Goal: Information Seeking & Learning: Learn about a topic

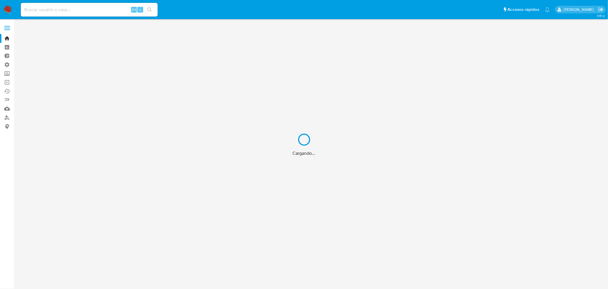
click at [53, 8] on div "Cargando..." at bounding box center [304, 144] width 608 height 289
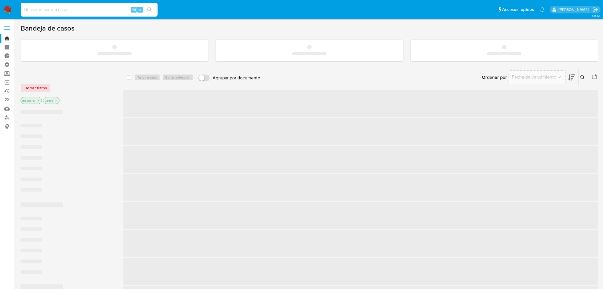
click at [53, 9] on input at bounding box center [89, 9] width 137 height 7
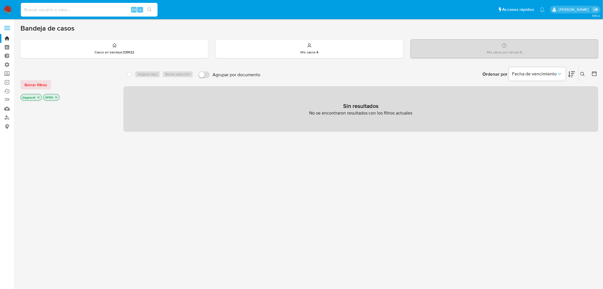
paste input "id: 593815521"
drag, startPoint x: 32, startPoint y: 9, endPoint x: -106, endPoint y: 17, distance: 137.7
click at [0, 17] on html "Pausado Ver notificaciones id: 593815521 Alt s Accesos rápidos Presiona las sig…" at bounding box center [301, 173] width 603 height 347
click at [149, 11] on icon "search-icon" at bounding box center [149, 9] width 5 height 5
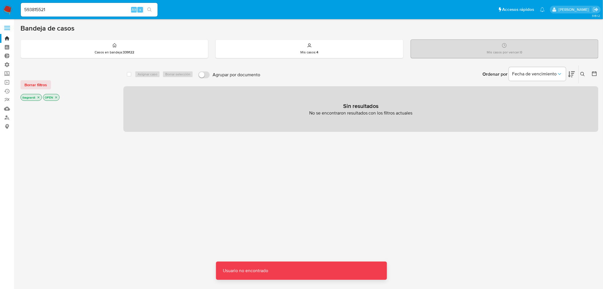
click at [63, 7] on input "593815521" at bounding box center [89, 9] width 137 height 7
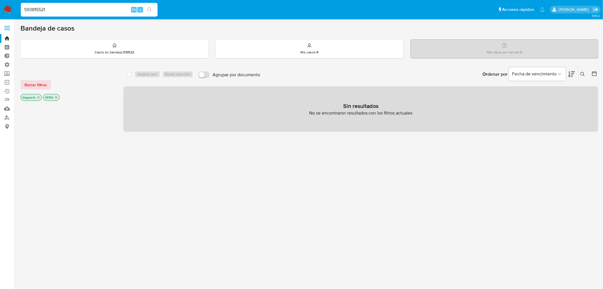
type input "593815521"
drag, startPoint x: 151, startPoint y: 8, endPoint x: 149, endPoint y: 10, distance: 3.2
click at [151, 8] on icon "search-icon" at bounding box center [149, 9] width 5 height 5
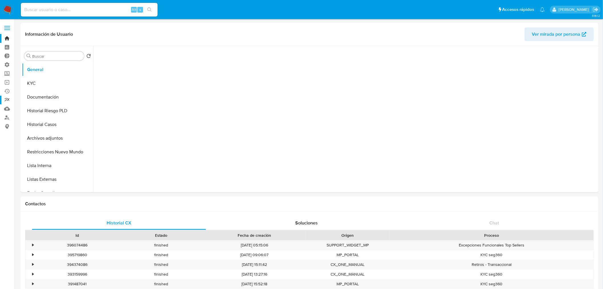
select select "10"
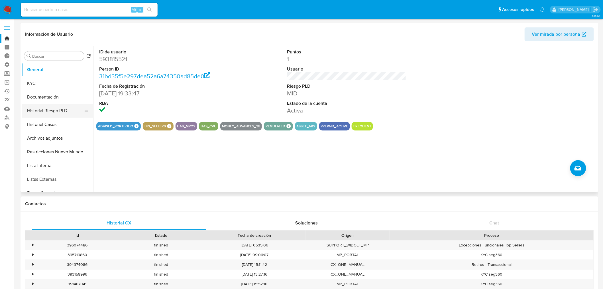
click at [49, 113] on button "Historial Riesgo PLD" at bounding box center [55, 111] width 67 height 14
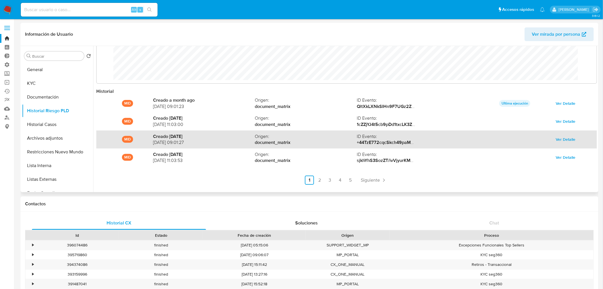
scroll to position [30, 0]
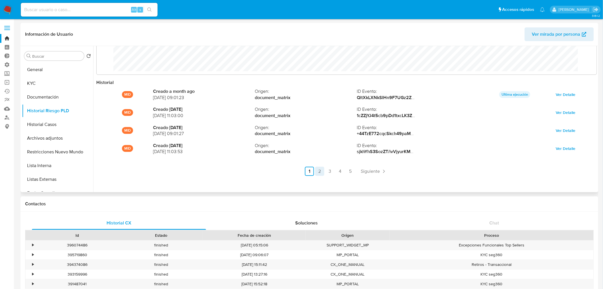
click at [318, 169] on link "2" at bounding box center [319, 171] width 9 height 9
click at [347, 172] on link "3" at bounding box center [345, 171] width 9 height 9
click at [354, 171] on link "4" at bounding box center [355, 171] width 9 height 9
click at [364, 173] on link "5" at bounding box center [366, 171] width 9 height 9
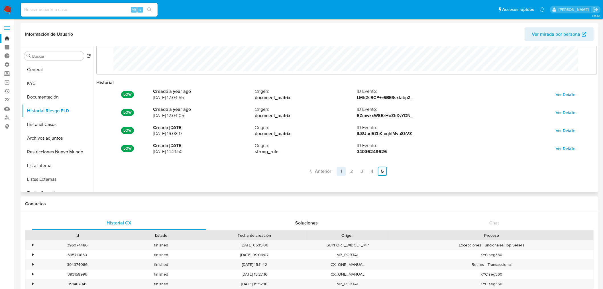
click at [341, 172] on link "1" at bounding box center [341, 171] width 9 height 9
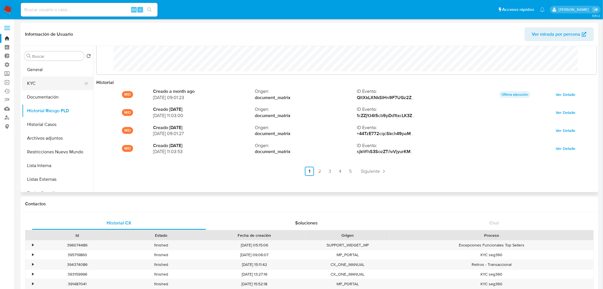
click at [53, 85] on button "KYC" at bounding box center [55, 83] width 67 height 14
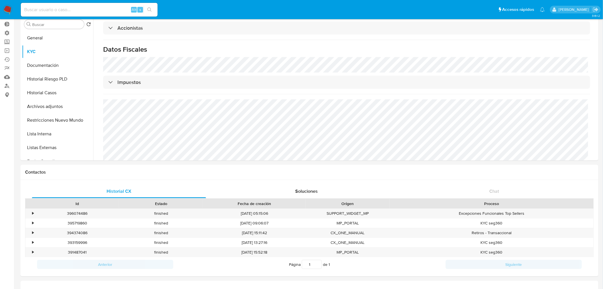
scroll to position [0, 0]
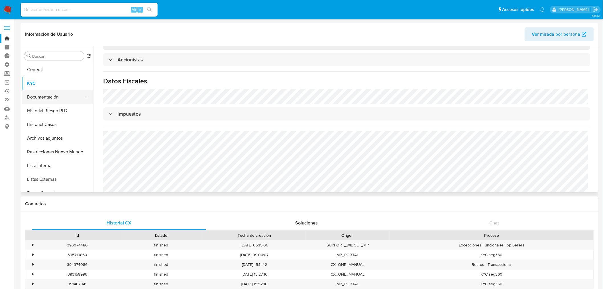
drag, startPoint x: 47, startPoint y: 97, endPoint x: 52, endPoint y: 99, distance: 5.8
click at [47, 97] on button "Documentación" at bounding box center [55, 97] width 67 height 14
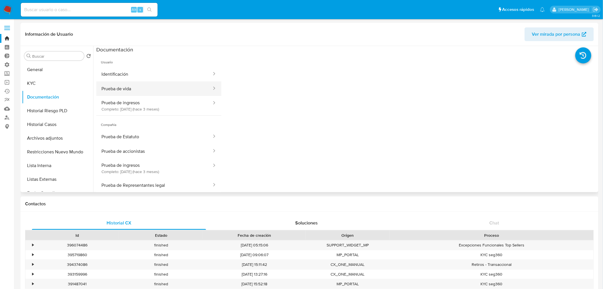
click at [141, 86] on button "Prueba de vida" at bounding box center [154, 88] width 116 height 15
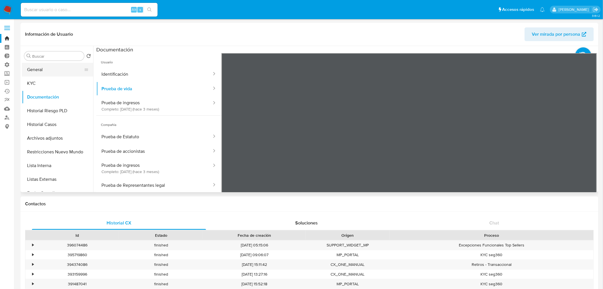
click at [37, 70] on button "General" at bounding box center [55, 70] width 67 height 14
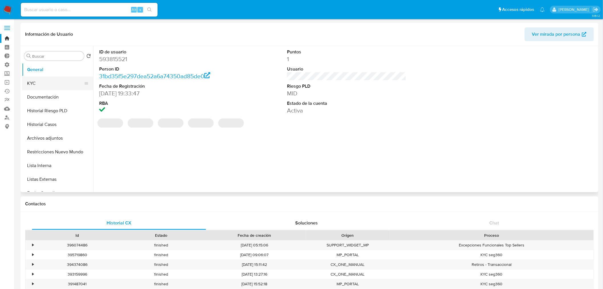
click at [47, 79] on button "KYC" at bounding box center [55, 83] width 67 height 14
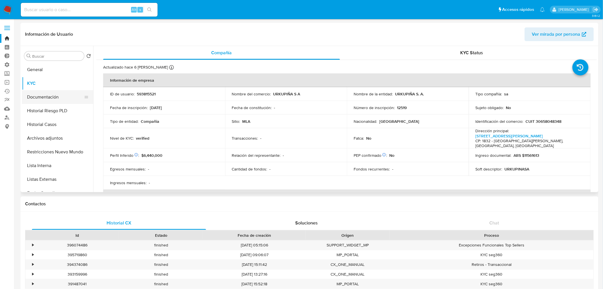
click at [55, 98] on button "Documentación" at bounding box center [55, 97] width 67 height 14
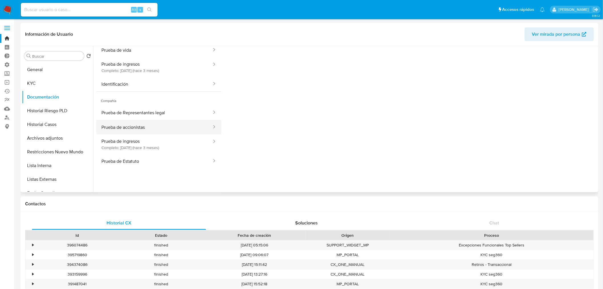
scroll to position [46, 0]
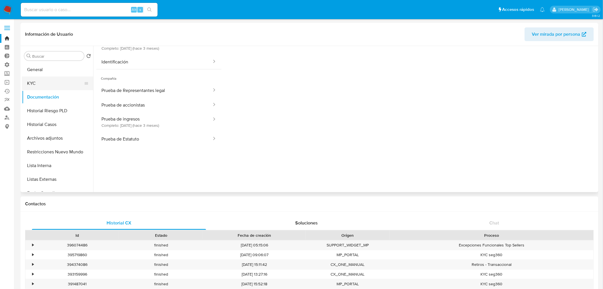
click at [55, 84] on button "KYC" at bounding box center [55, 83] width 67 height 14
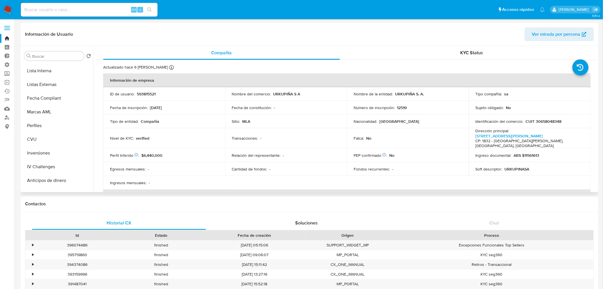
scroll to position [95, 0]
click at [55, 100] on button "Fecha Compliant" at bounding box center [55, 98] width 67 height 14
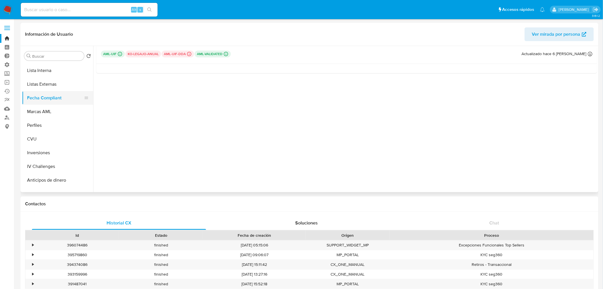
scroll to position [63, 0]
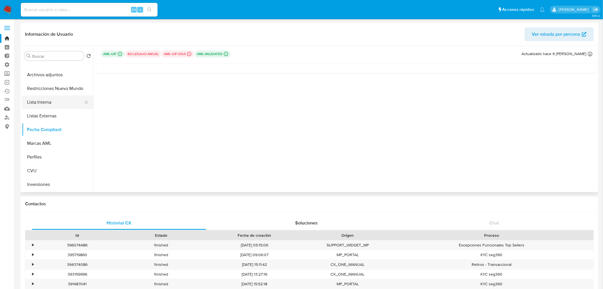
click at [50, 100] on button "Lista Interna" at bounding box center [55, 102] width 67 height 14
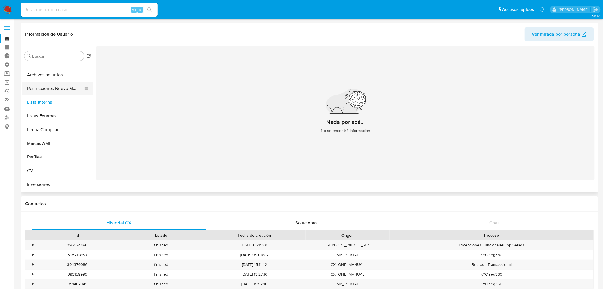
scroll to position [0, 0]
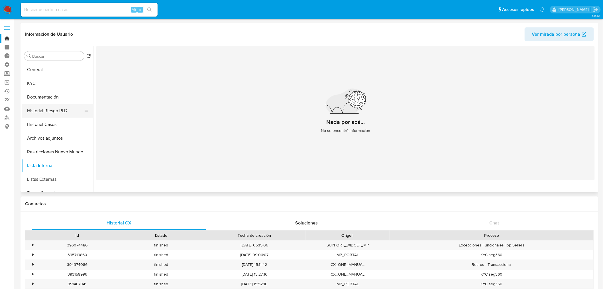
click at [53, 112] on button "Historial Riesgo PLD" at bounding box center [55, 111] width 67 height 14
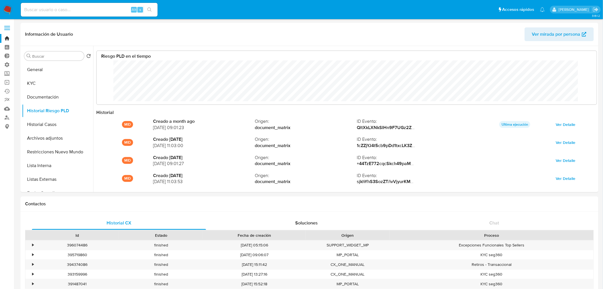
scroll to position [43, 489]
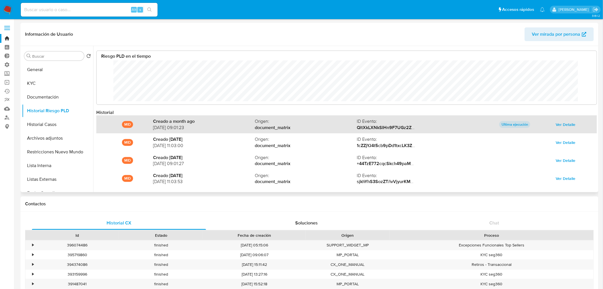
click at [572, 123] on span "Ver Detalle" at bounding box center [566, 124] width 20 height 8
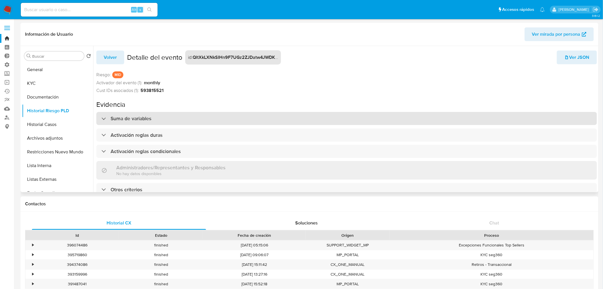
click at [119, 121] on h3 "Suma de variables" at bounding box center [131, 118] width 41 height 6
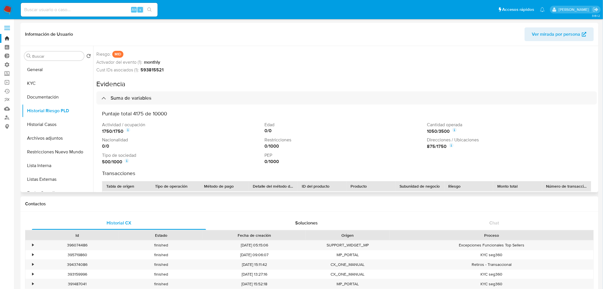
scroll to position [32, 0]
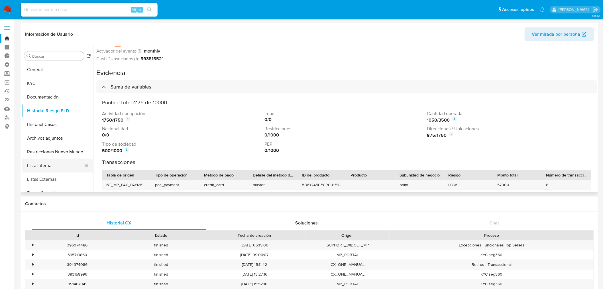
drag, startPoint x: 56, startPoint y: 165, endPoint x: 59, endPoint y: 171, distance: 7.5
click at [56, 164] on button "Lista Interna" at bounding box center [55, 166] width 67 height 14
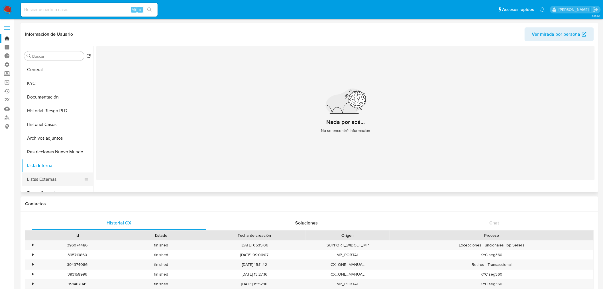
click at [60, 177] on button "Listas Externas" at bounding box center [55, 179] width 67 height 14
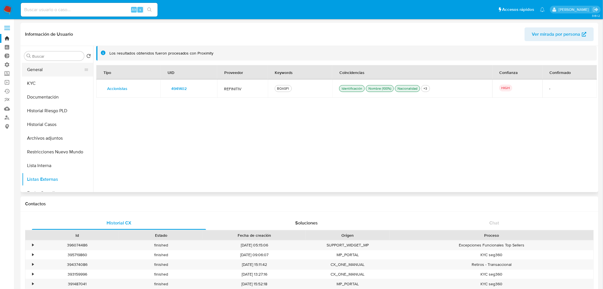
click at [45, 71] on button "General" at bounding box center [55, 70] width 67 height 14
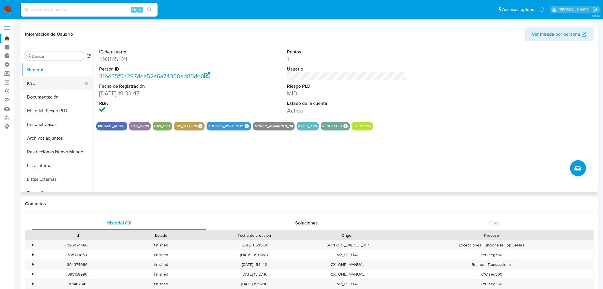
click at [47, 86] on button "KYC" at bounding box center [55, 83] width 67 height 14
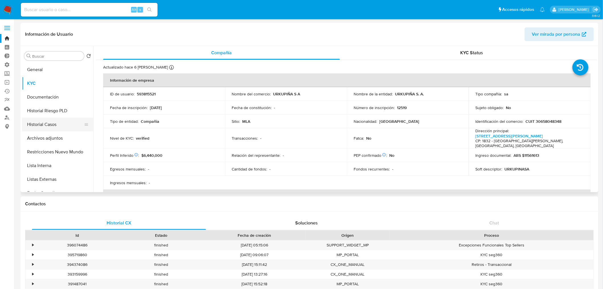
click at [52, 121] on button "Historial Casos" at bounding box center [55, 124] width 67 height 14
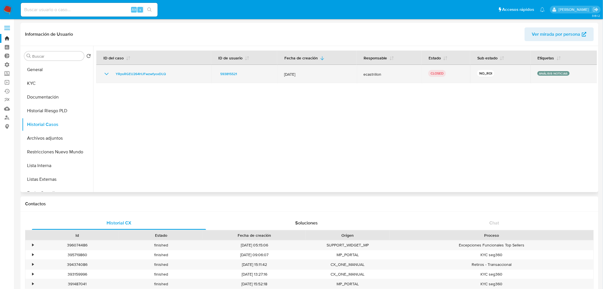
click at [106, 74] on icon "Mostrar/Ocultar" at bounding box center [106, 73] width 7 height 7
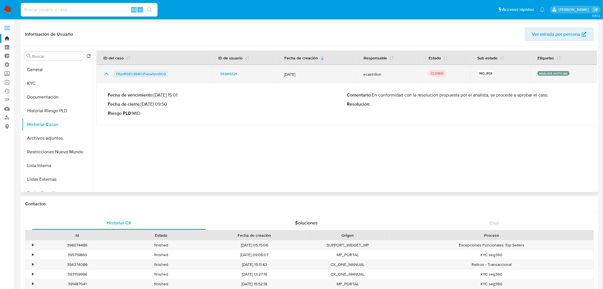
click at [126, 74] on span "YRpsRGEU264HJFwzwfyoxDLQ" at bounding box center [141, 73] width 50 height 7
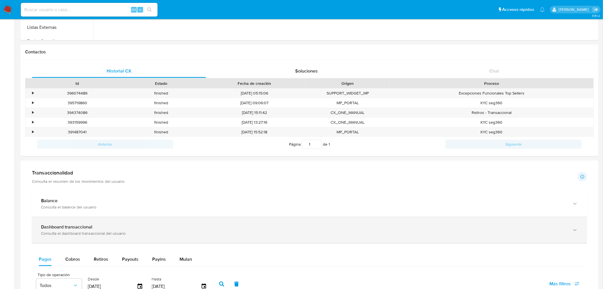
scroll to position [149, 0]
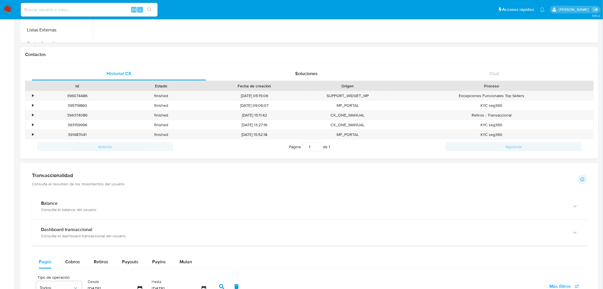
drag, startPoint x: 66, startPoint y: 177, endPoint x: 63, endPoint y: 176, distance: 3.3
click at [66, 177] on h1 "Transaccionalidad" at bounding box center [78, 175] width 93 height 6
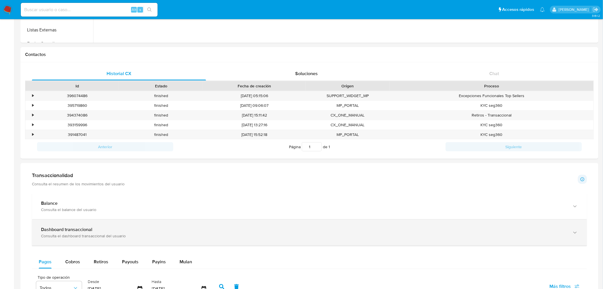
click at [74, 236] on div "Consulta el dashboard transaccional del usuario" at bounding box center [304, 235] width 526 height 5
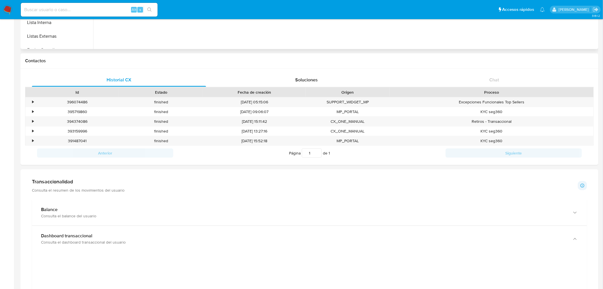
scroll to position [22, 0]
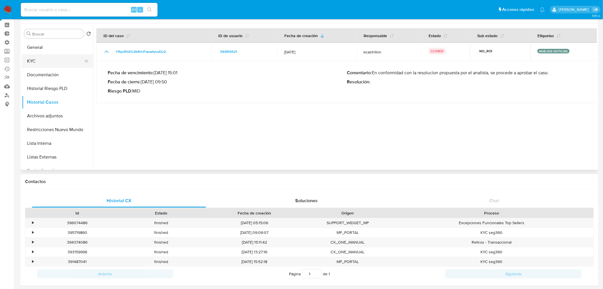
drag, startPoint x: 41, startPoint y: 60, endPoint x: 69, endPoint y: 62, distance: 27.7
click at [41, 60] on button "KYC" at bounding box center [55, 61] width 67 height 14
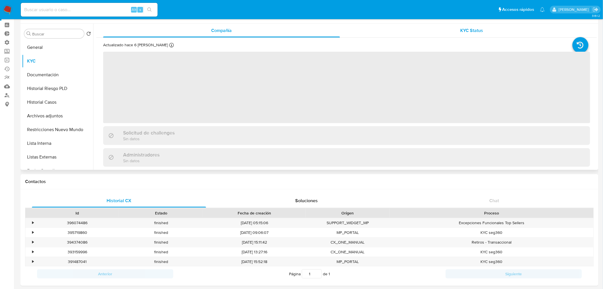
click at [471, 30] on span "KYC Status" at bounding box center [472, 30] width 23 height 7
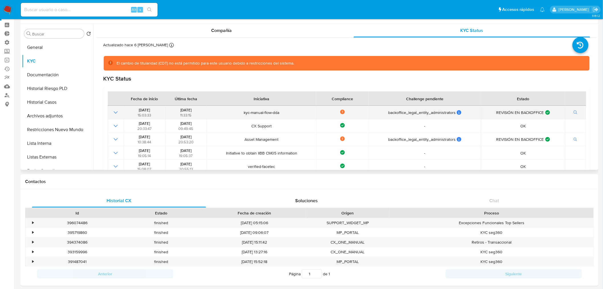
click at [115, 112] on icon "Mostrar operación" at bounding box center [115, 112] width 7 height 7
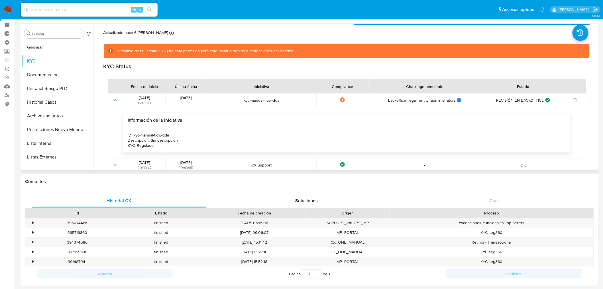
scroll to position [32, 0]
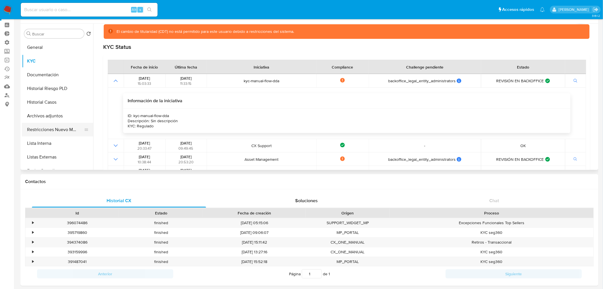
click at [58, 129] on button "Restricciones Nuevo Mundo" at bounding box center [55, 130] width 67 height 14
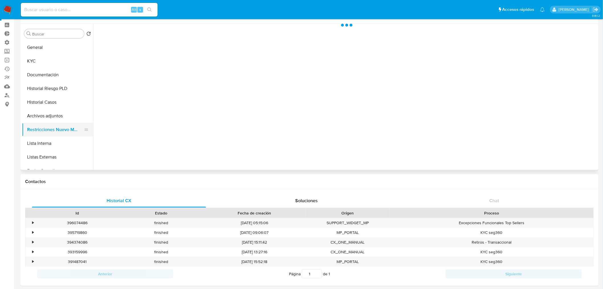
scroll to position [0, 0]
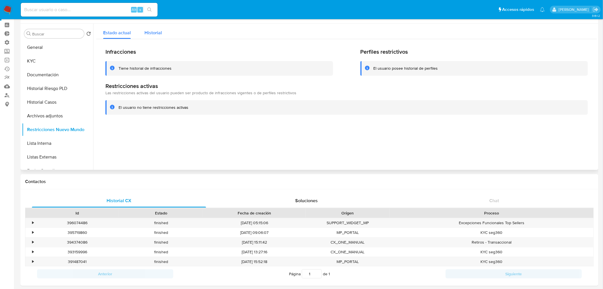
click at [159, 30] on span "Historial" at bounding box center [153, 32] width 17 height 7
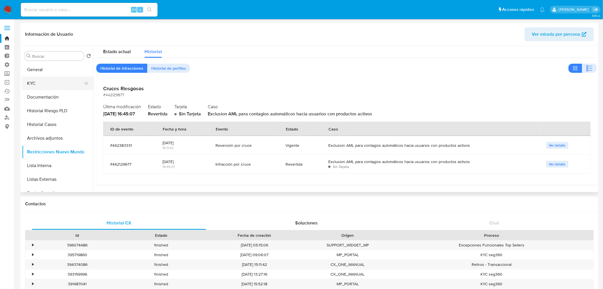
click at [43, 84] on button "KYC" at bounding box center [55, 83] width 67 height 14
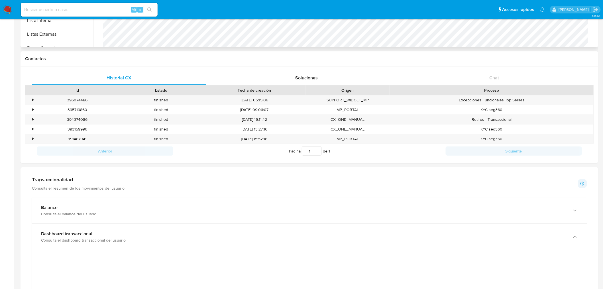
scroll to position [158, 0]
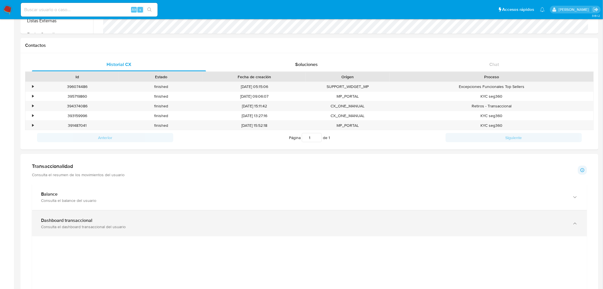
click at [61, 224] on div "Consulta el dashboard transaccional del usuario" at bounding box center [304, 226] width 526 height 5
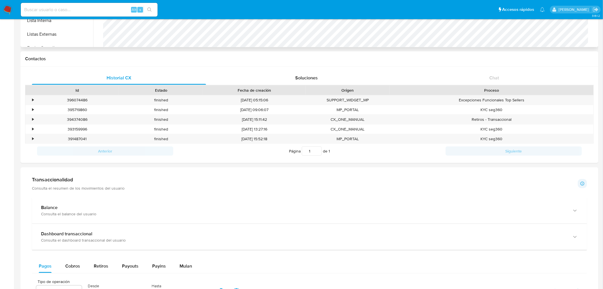
scroll to position [32, 0]
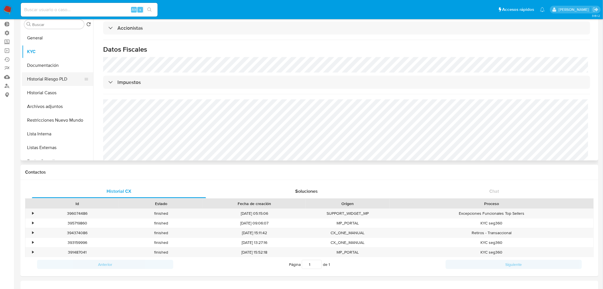
click at [44, 77] on button "Historial Riesgo PLD" at bounding box center [55, 79] width 67 height 14
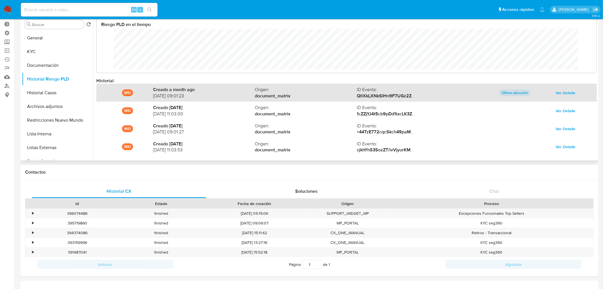
scroll to position [43, 489]
click at [557, 92] on span "Ver Detalle" at bounding box center [566, 93] width 20 height 8
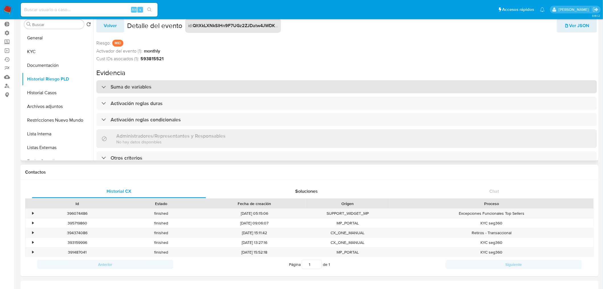
click at [119, 84] on h3 "Suma de variables" at bounding box center [131, 87] width 41 height 6
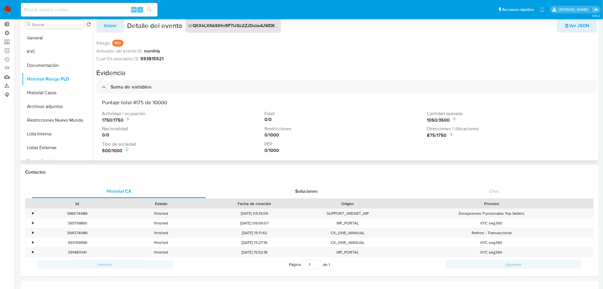
click at [452, 121] on icon at bounding box center [454, 118] width 5 height 5
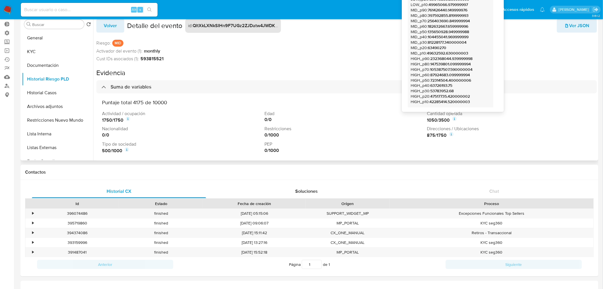
scroll to position [0, 0]
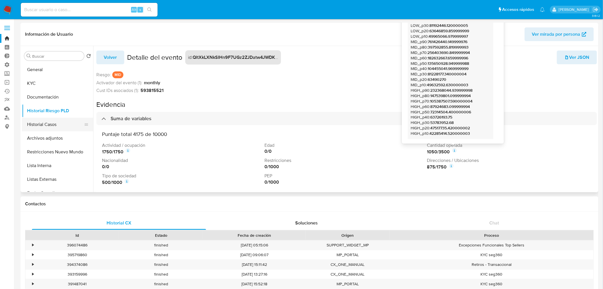
click at [55, 124] on button "Historial Casos" at bounding box center [55, 124] width 67 height 14
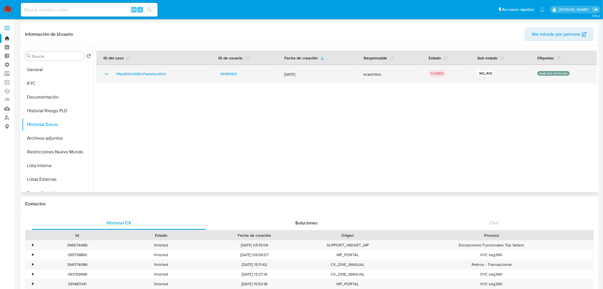
click at [109, 72] on icon "Mostrar/Ocultar" at bounding box center [106, 73] width 7 height 7
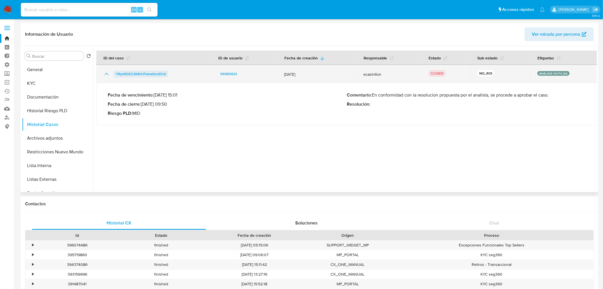
click at [130, 72] on span "YRpsRGEU264HJFwzwfyoxDLQ" at bounding box center [141, 73] width 50 height 7
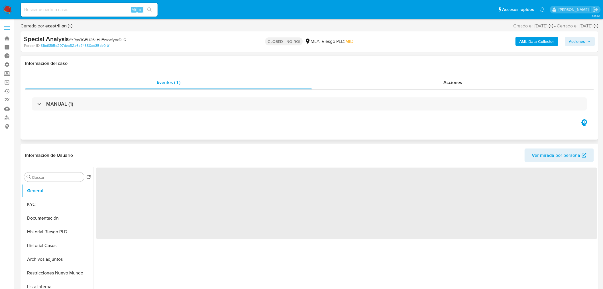
select select "10"
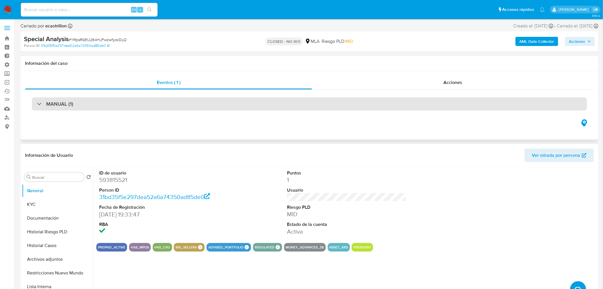
click at [56, 103] on h3 "MANUAL (1)" at bounding box center [59, 104] width 27 height 6
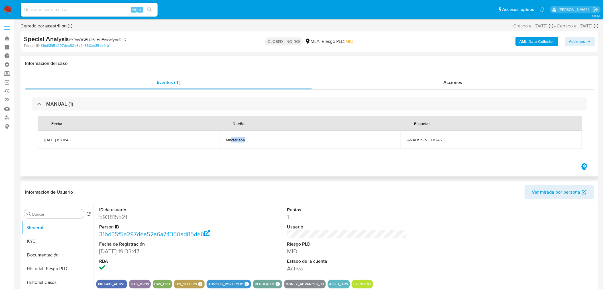
drag, startPoint x: 247, startPoint y: 141, endPoint x: 232, endPoint y: 140, distance: 15.4
click at [232, 140] on span "emcfarlane" at bounding box center [310, 139] width 168 height 5
drag, startPoint x: 465, startPoint y: 82, endPoint x: 461, endPoint y: 81, distance: 4.3
click at [464, 81] on div "Acciones" at bounding box center [453, 83] width 282 height 14
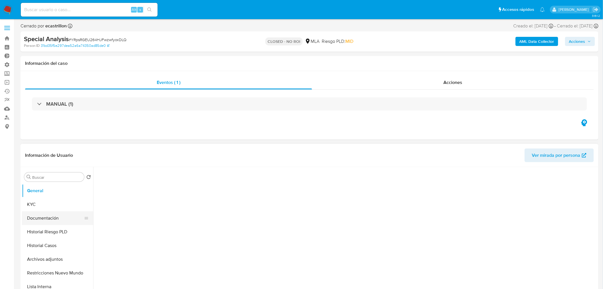
select select "10"
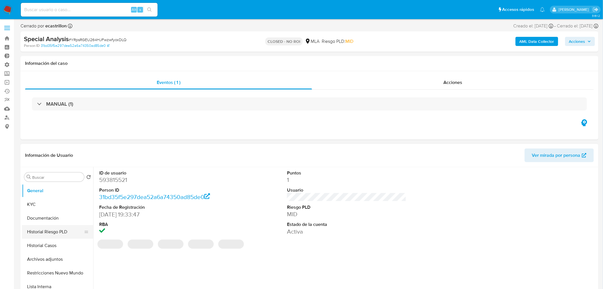
click at [55, 233] on button "Historial Riesgo PLD" at bounding box center [55, 232] width 67 height 14
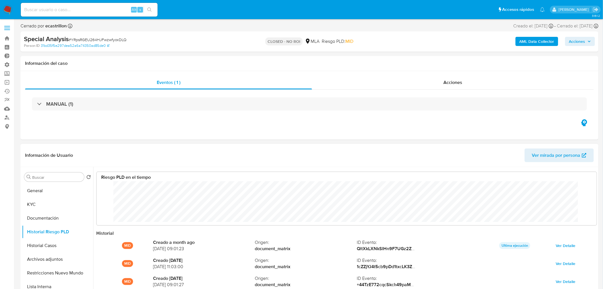
scroll to position [30, 0]
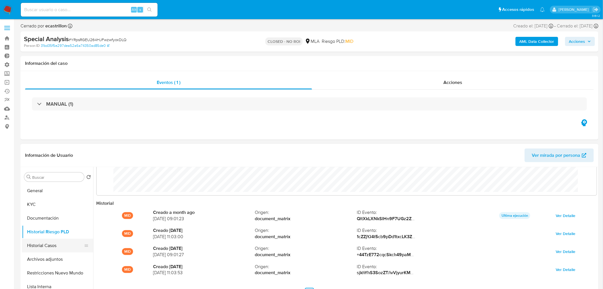
click at [58, 241] on button "Historial Casos" at bounding box center [55, 245] width 67 height 14
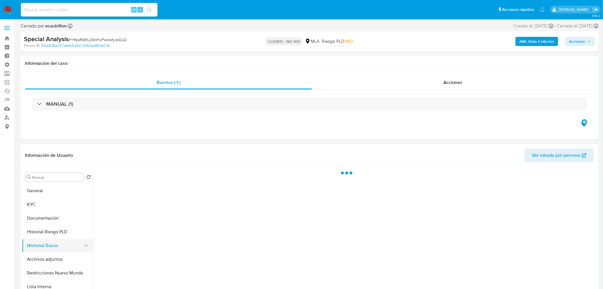
scroll to position [0, 0]
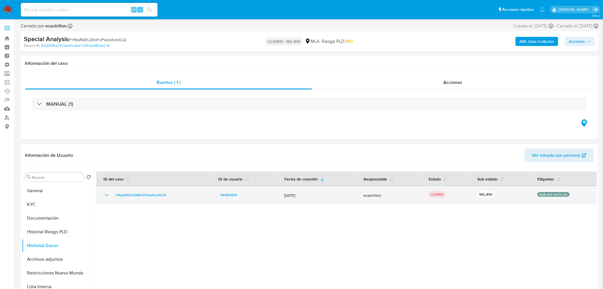
click at [107, 193] on icon "Mostrar/Ocultar" at bounding box center [106, 194] width 7 height 7
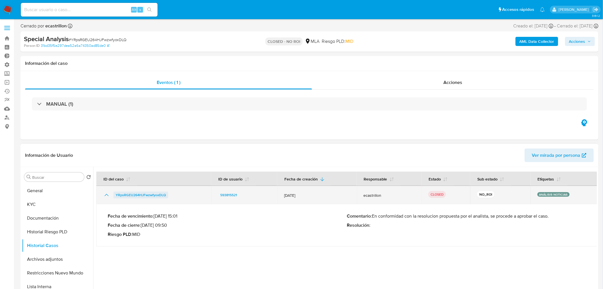
click at [153, 193] on span "YRpsRGEU264HJFwzwfyoxDLQ" at bounding box center [141, 194] width 50 height 7
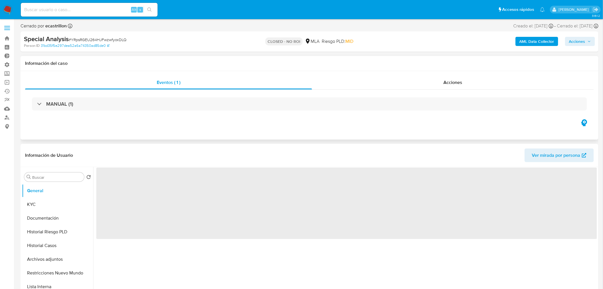
select select "10"
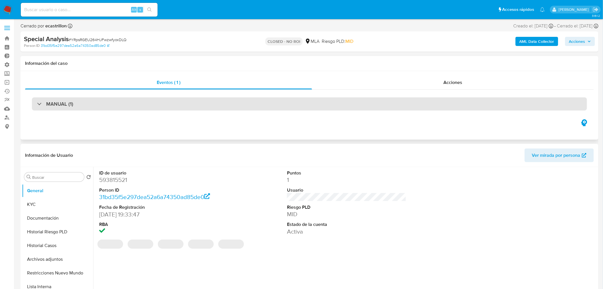
click at [153, 101] on div "MANUAL (1)" at bounding box center [309, 103] width 555 height 13
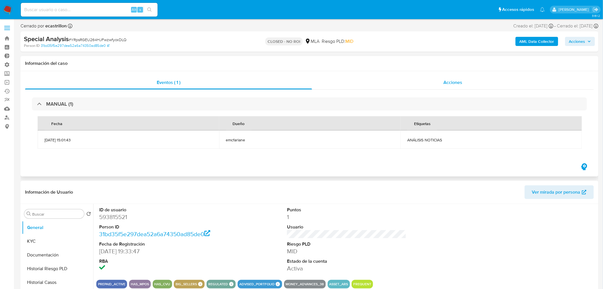
click at [454, 79] on span "Acciones" at bounding box center [453, 82] width 19 height 7
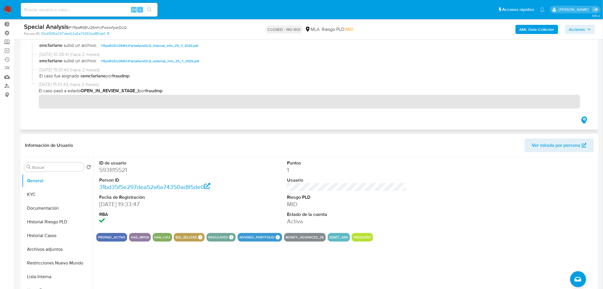
scroll to position [139, 0]
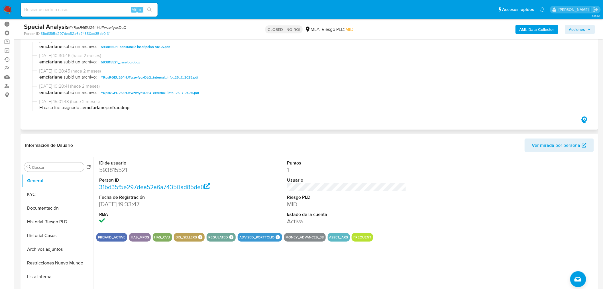
click at [131, 63] on span "593815521_caselog.docx" at bounding box center [120, 62] width 39 height 7
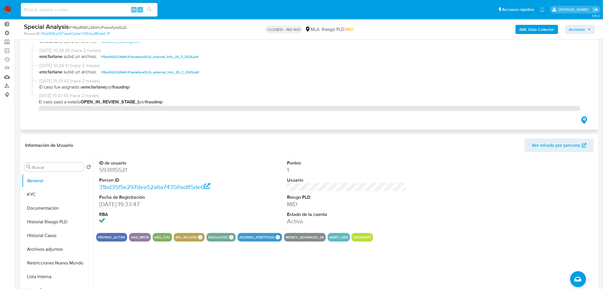
scroll to position [170, 0]
